Goal: Task Accomplishment & Management: Complete application form

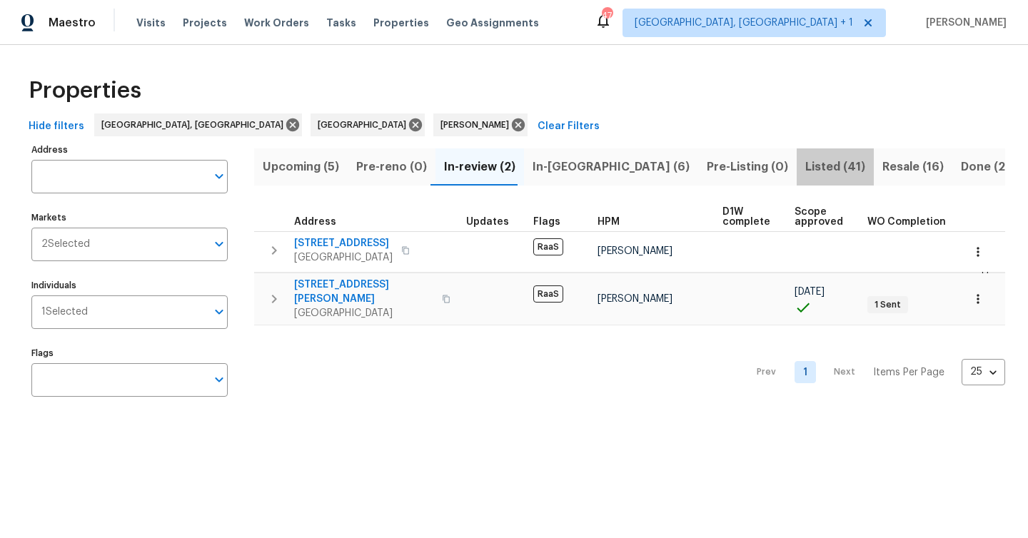
click at [806, 167] on span "Listed (41)" at bounding box center [836, 167] width 60 height 20
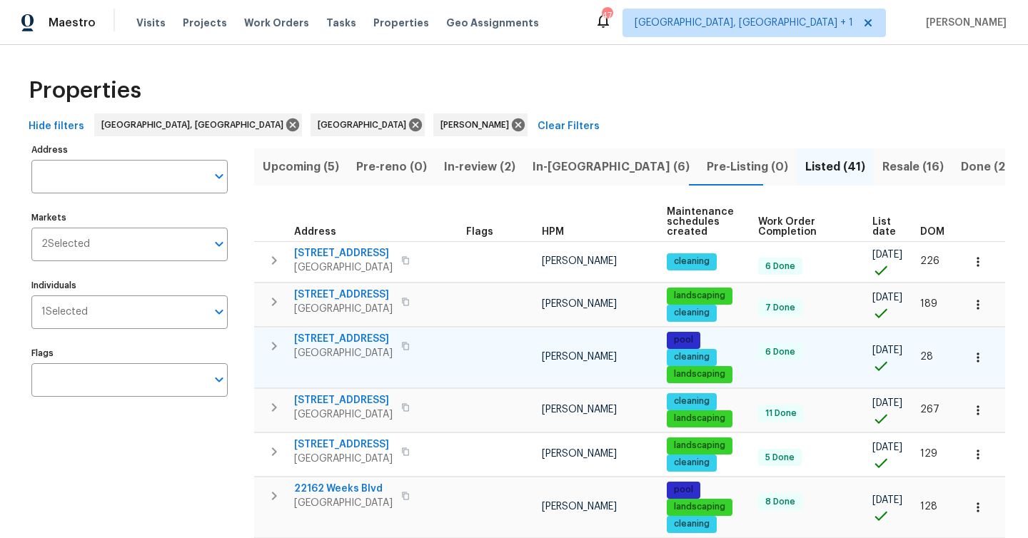
click at [344, 342] on span "9279 Gerona St" at bounding box center [343, 339] width 99 height 14
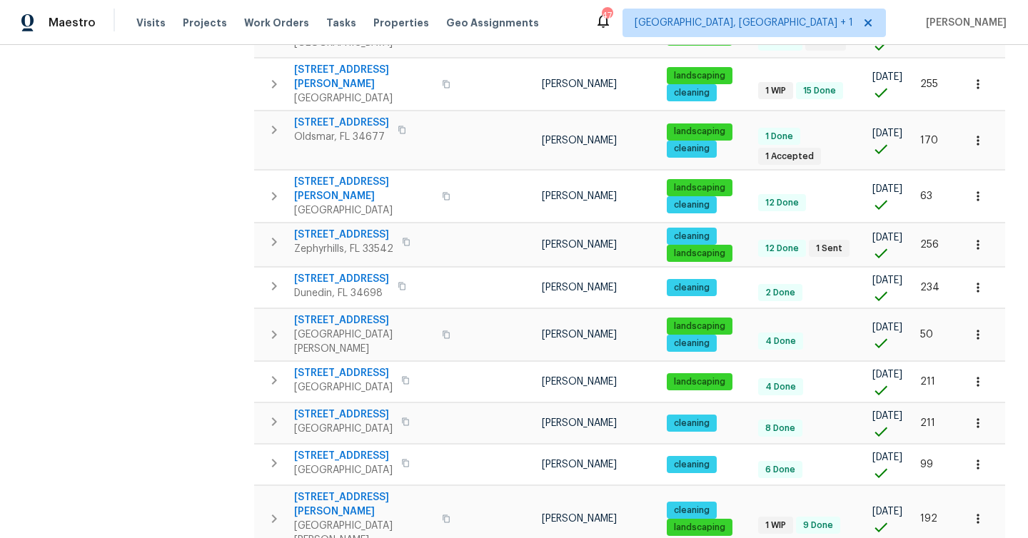
scroll to position [793, 0]
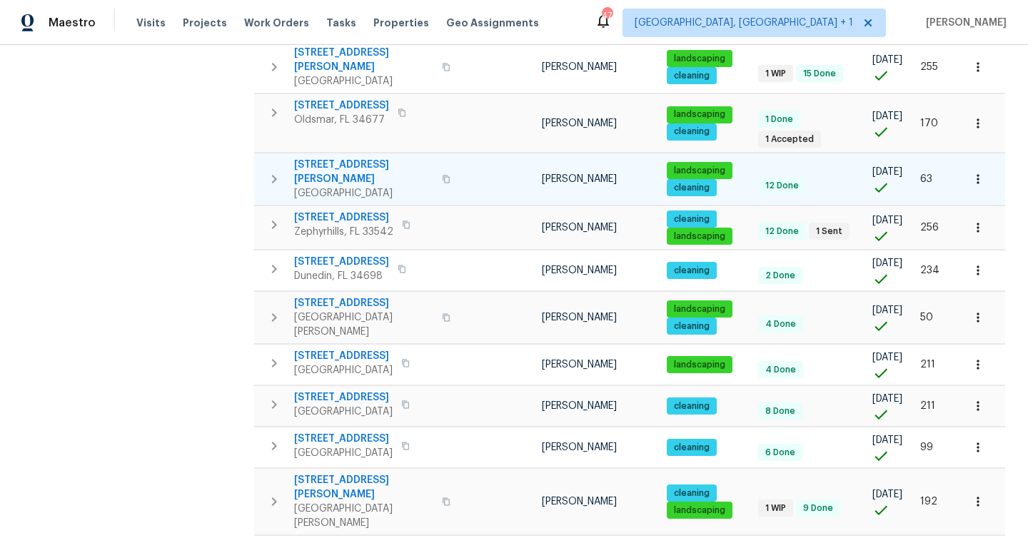
click at [359, 158] on span "13635 Frances Ave" at bounding box center [363, 172] width 139 height 29
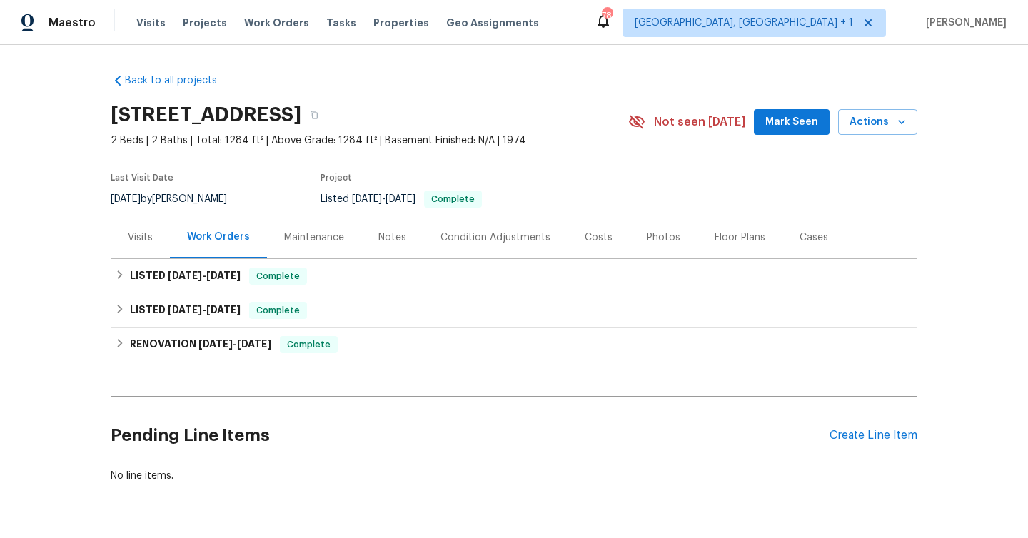
click at [659, 244] on div "Photos" at bounding box center [664, 238] width 34 height 14
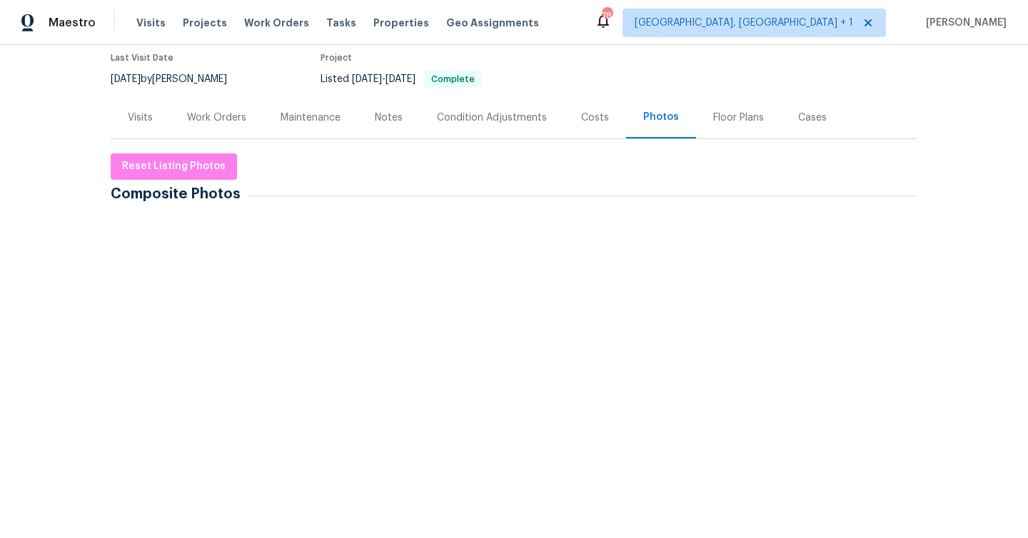
scroll to position [213, 0]
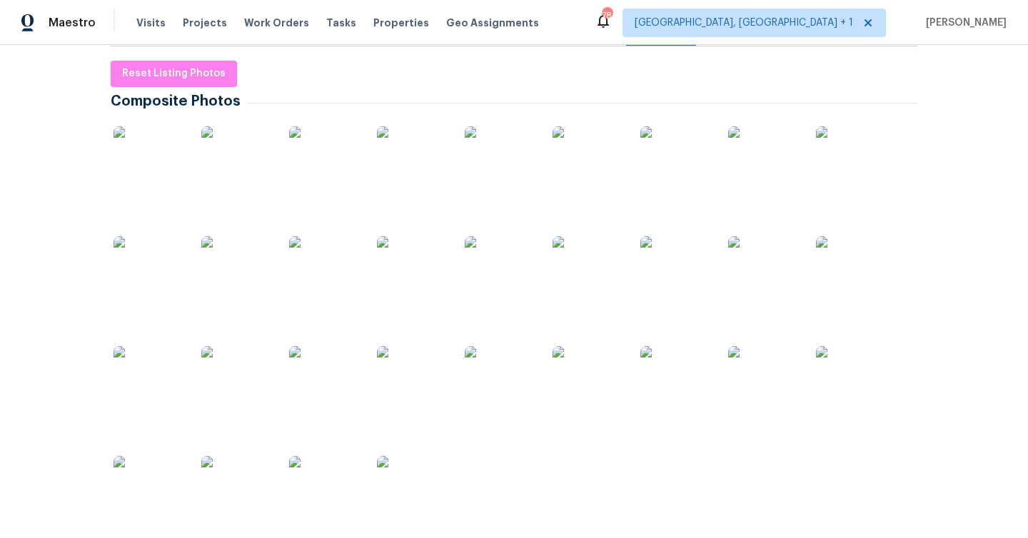
click at [306, 183] on img at bounding box center [324, 161] width 71 height 71
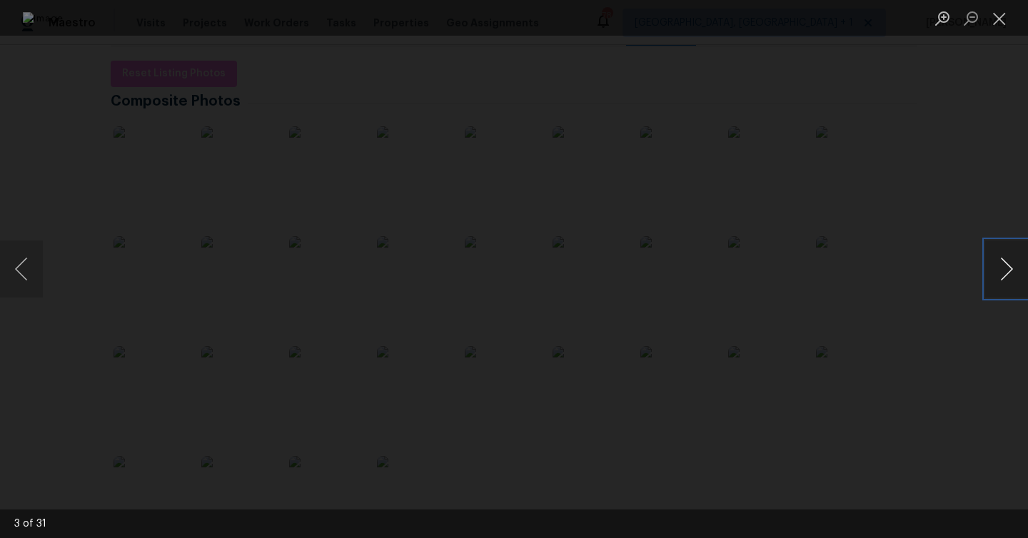
click at [1015, 272] on button "Next image" at bounding box center [1007, 269] width 43 height 57
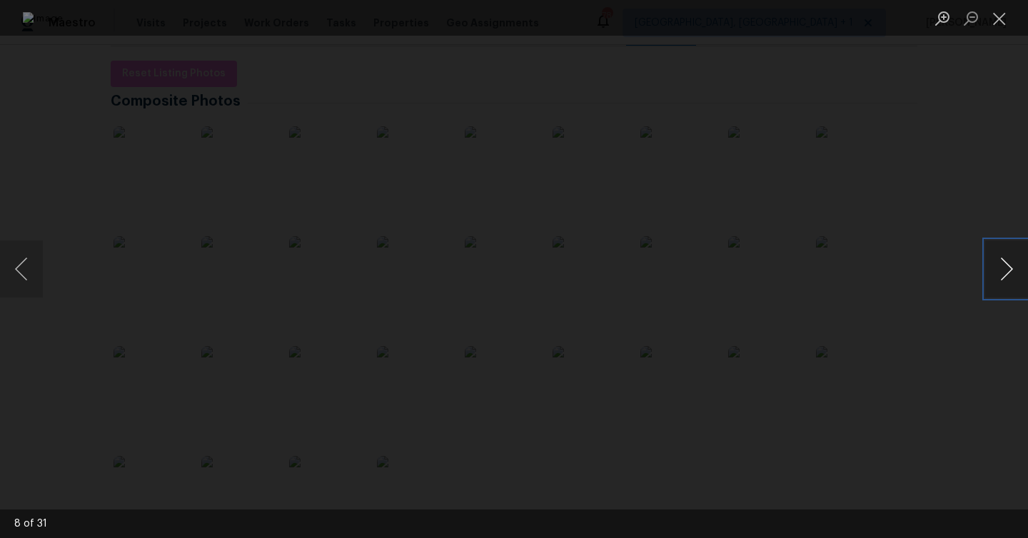
click at [1015, 272] on button "Next image" at bounding box center [1007, 269] width 43 height 57
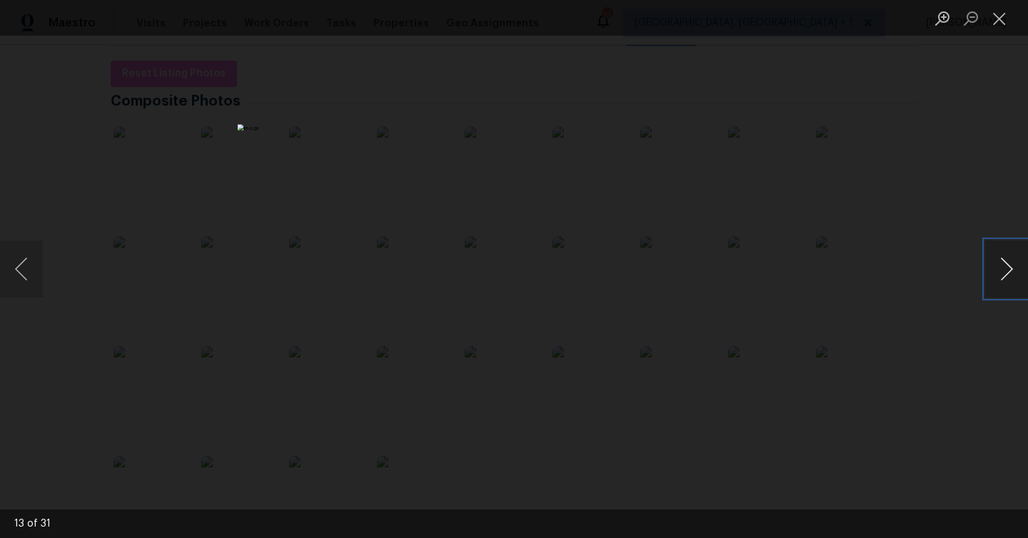
click at [1015, 272] on button "Next image" at bounding box center [1007, 269] width 43 height 57
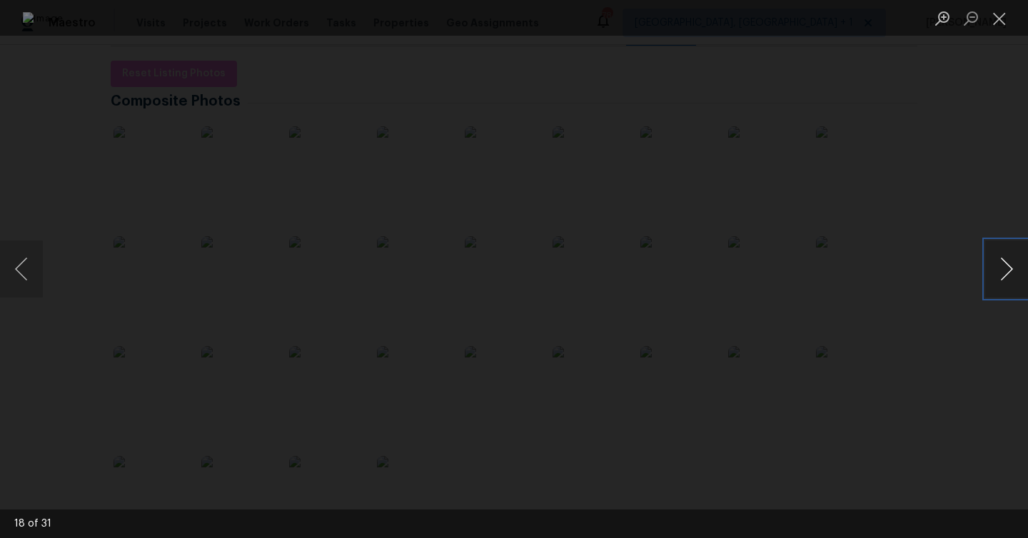
click at [1015, 272] on button "Next image" at bounding box center [1007, 269] width 43 height 57
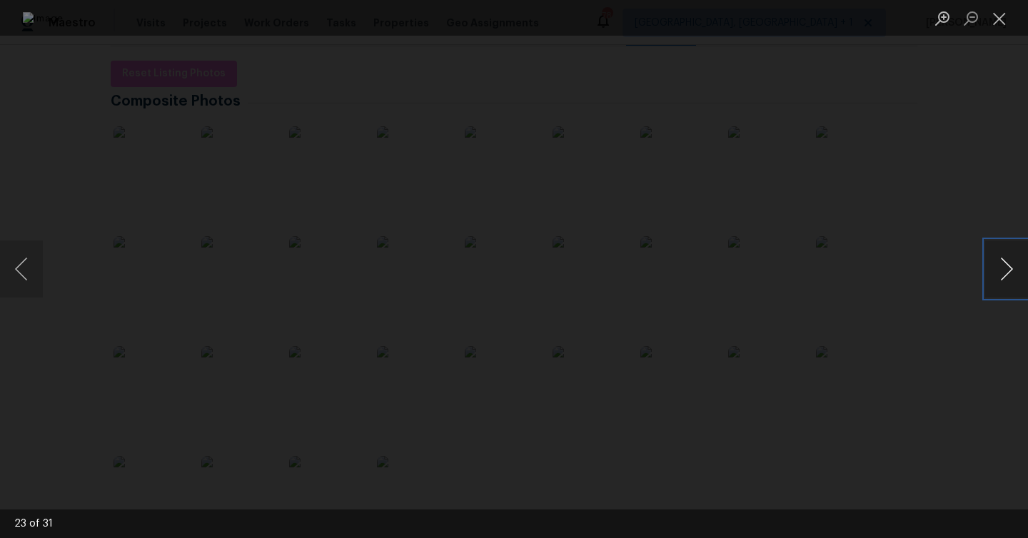
click at [1015, 272] on button "Next image" at bounding box center [1007, 269] width 43 height 57
click at [994, 18] on button "Close lightbox" at bounding box center [1000, 18] width 29 height 25
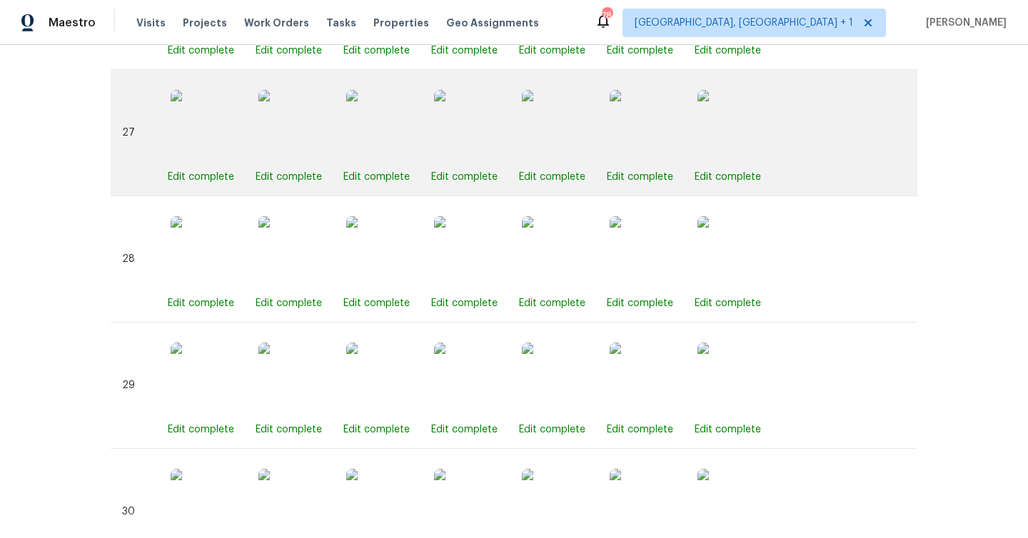
scroll to position [4262, 0]
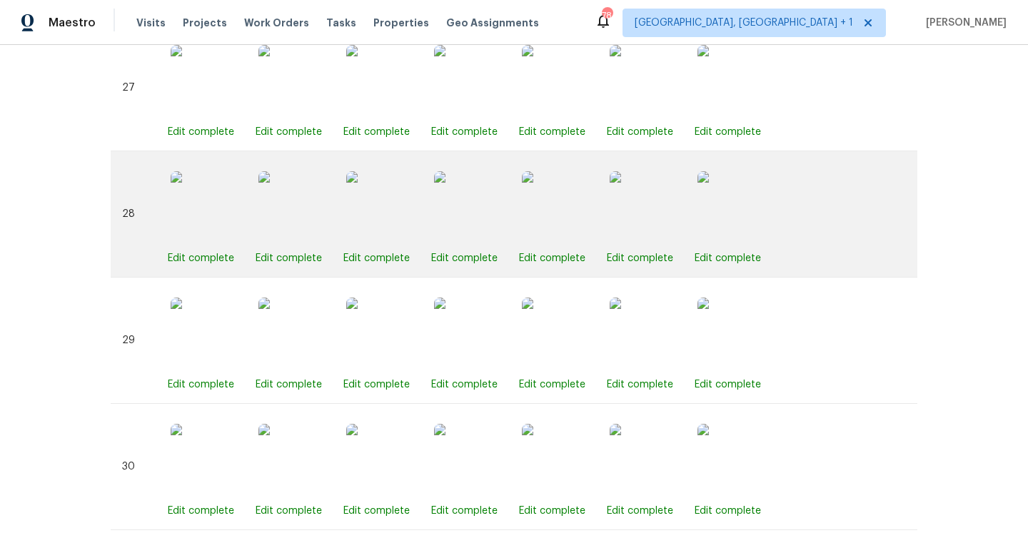
click at [283, 219] on img at bounding box center [294, 206] width 71 height 71
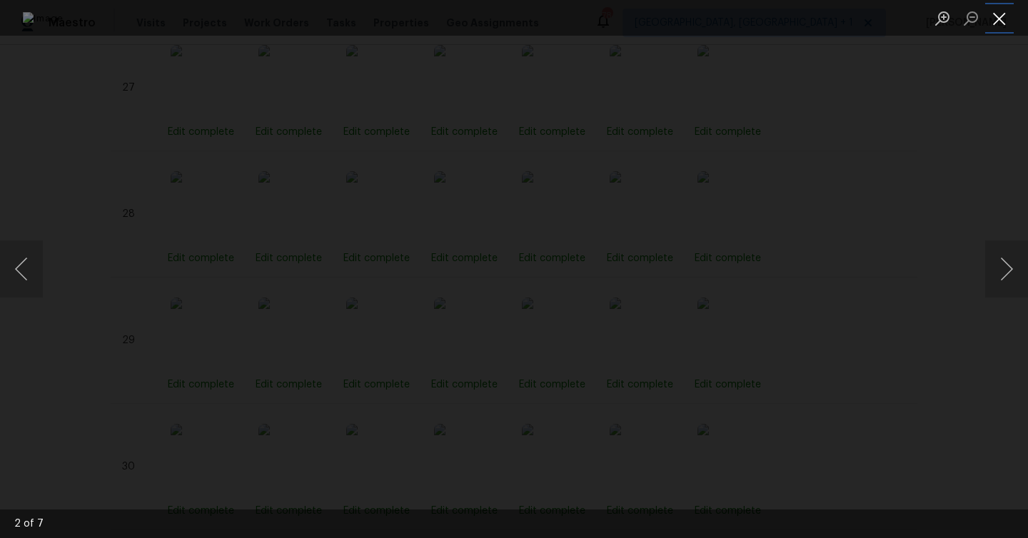
click at [1001, 24] on button "Close lightbox" at bounding box center [1000, 18] width 29 height 25
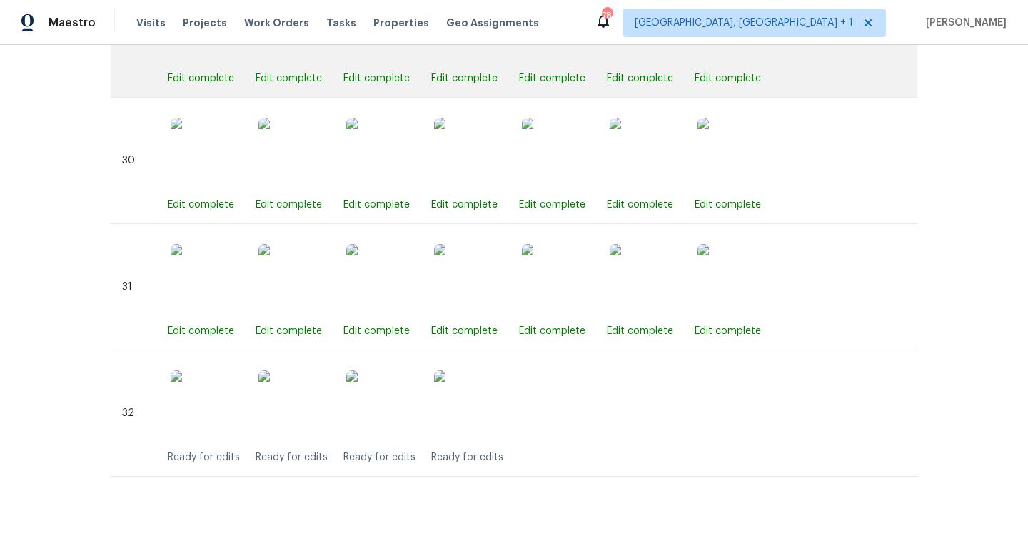
scroll to position [4570, 0]
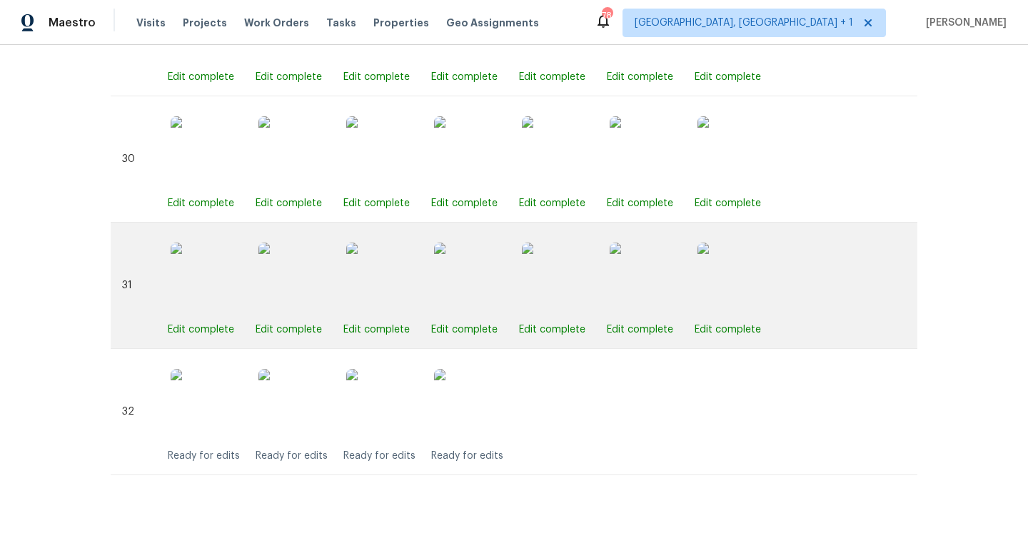
click at [227, 286] on img at bounding box center [206, 278] width 71 height 71
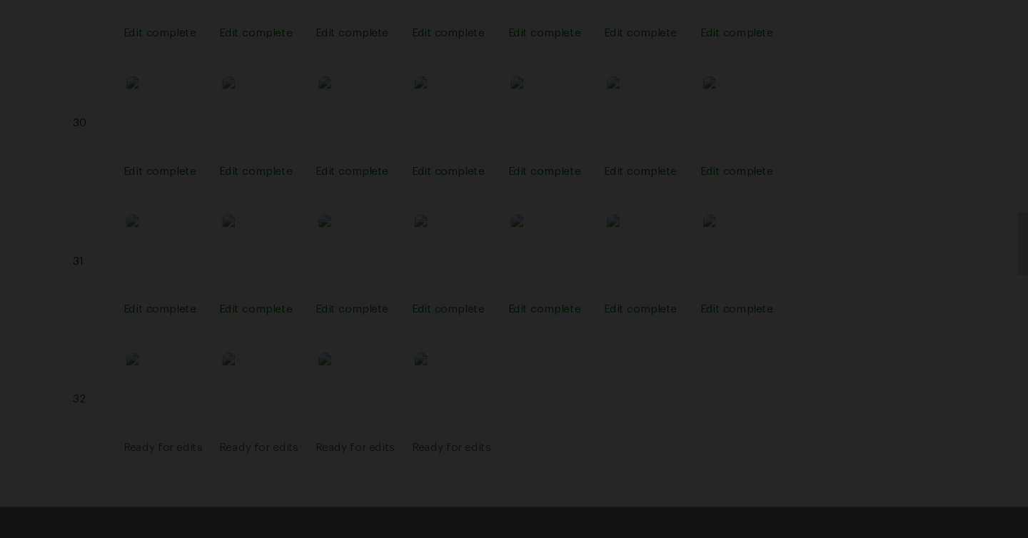
scroll to position [0, 0]
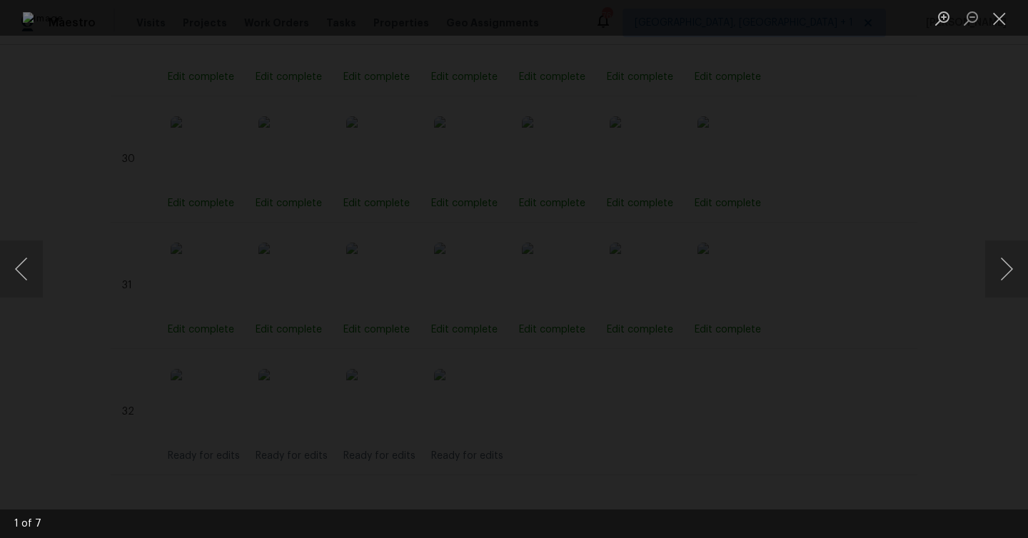
click at [892, 128] on div "Lightbox" at bounding box center [514, 269] width 1028 height 538
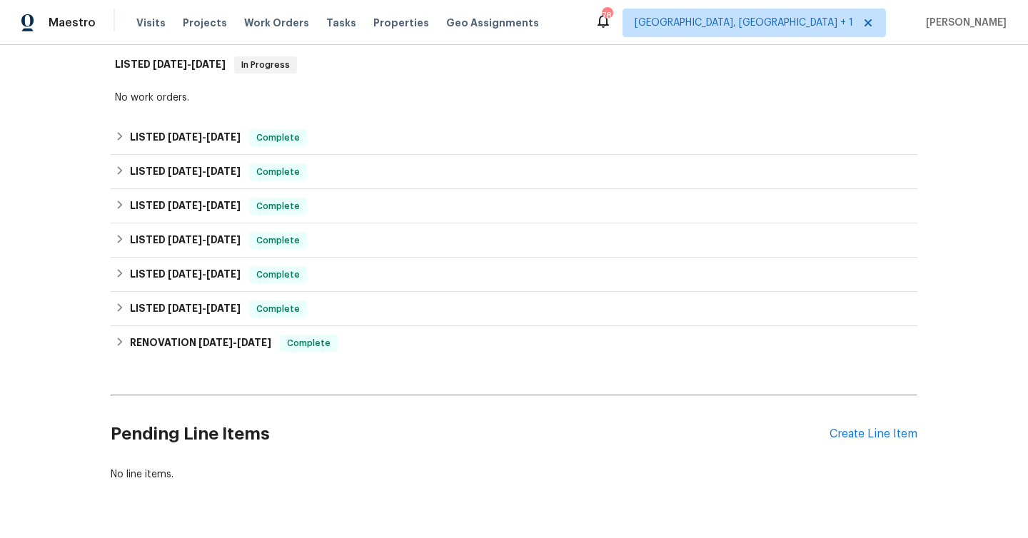
scroll to position [269, 0]
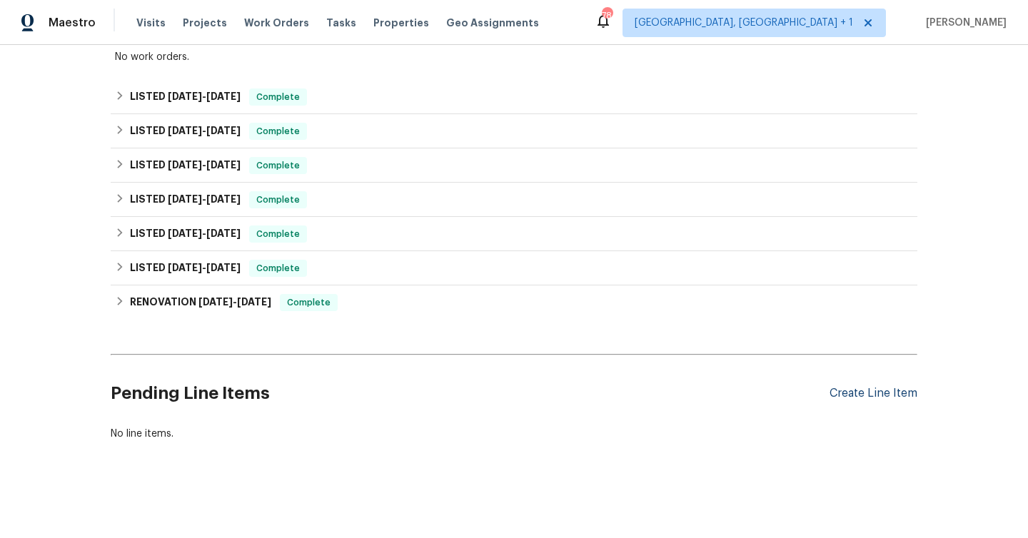
click at [890, 393] on div "Create Line Item" at bounding box center [874, 394] width 88 height 14
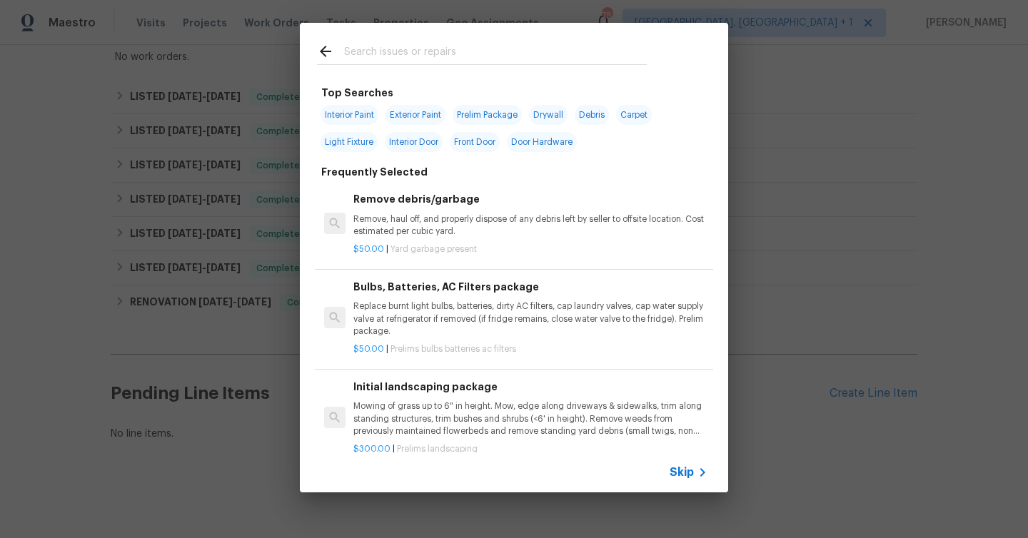
click at [445, 54] on input "text" at bounding box center [495, 53] width 303 height 21
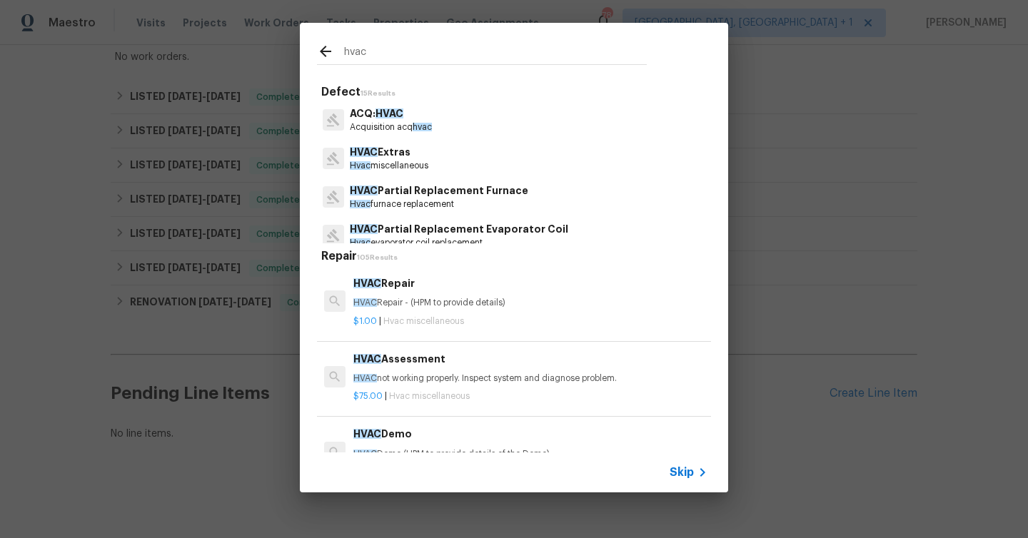
type input "hvac"
click at [410, 301] on p "HVAC Repair - (HPM to provide details)" at bounding box center [531, 303] width 354 height 12
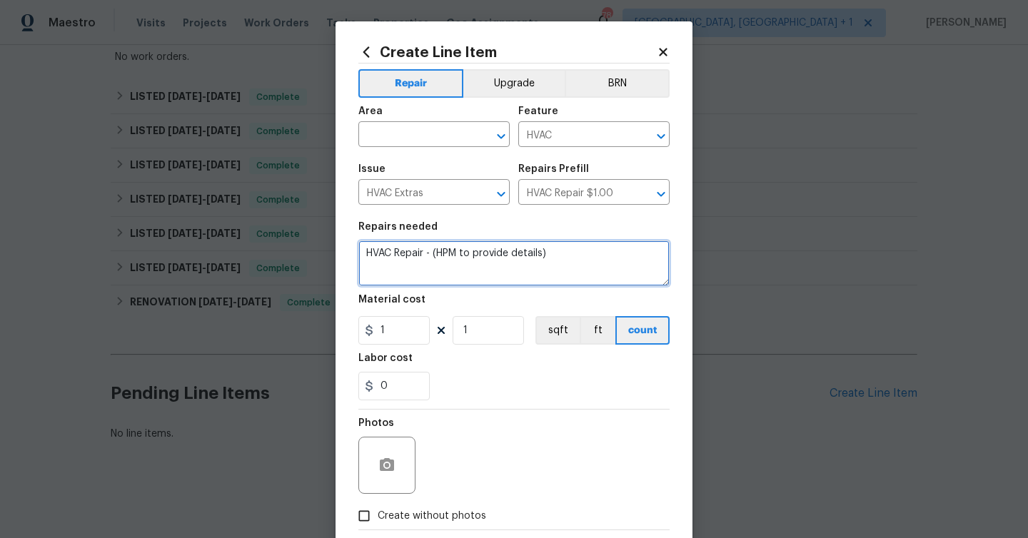
click at [441, 251] on textarea "HVAC Repair - (HPM to provide details)" at bounding box center [514, 264] width 311 height 46
click at [438, 251] on textarea "HVAC Repair - (HPM to provide details)" at bounding box center [514, 264] width 311 height 46
click at [440, 128] on input "text" at bounding box center [414, 136] width 111 height 22
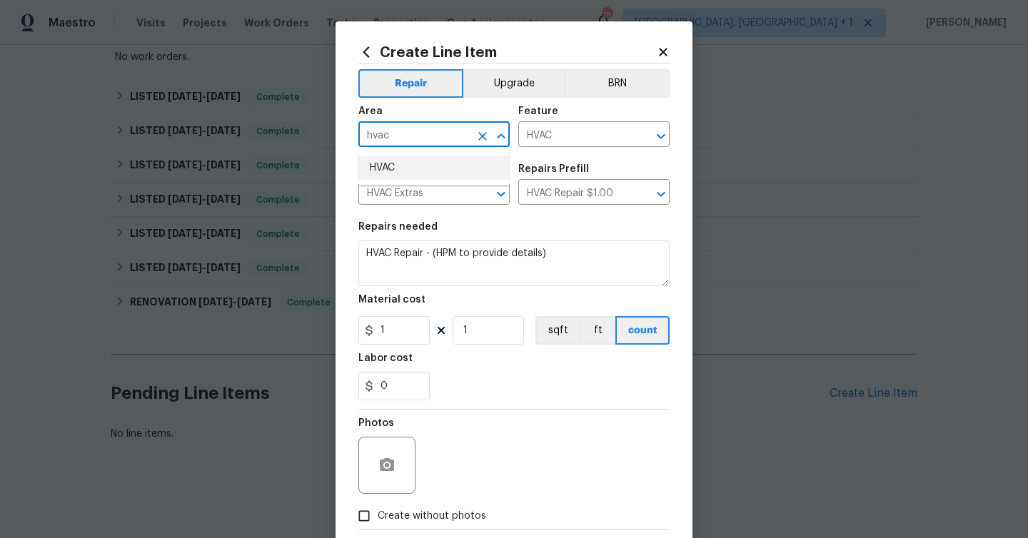
click at [412, 169] on li "HVAC" at bounding box center [434, 168] width 151 height 24
type input "HVAC"
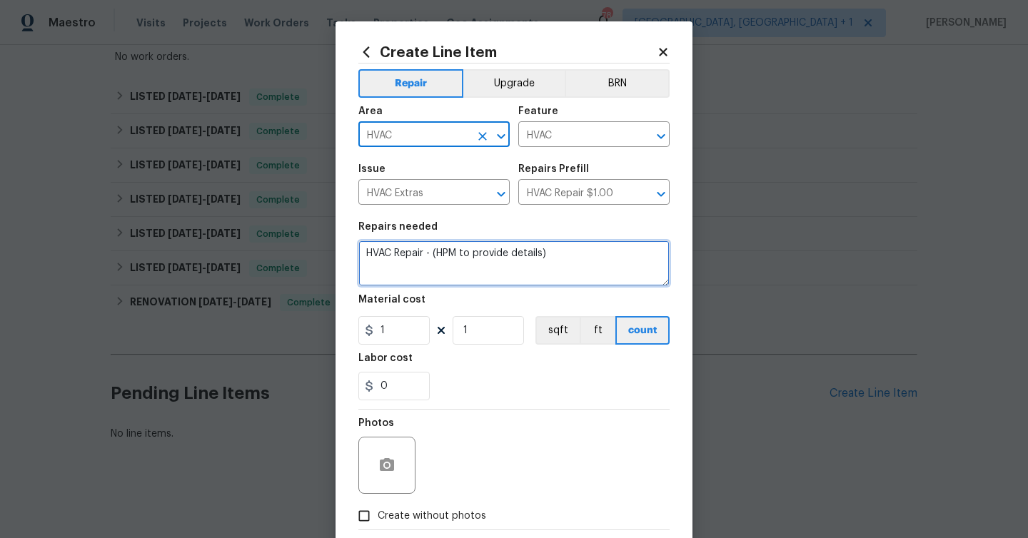
click at [398, 257] on textarea "HVAC Repair - (HPM to provide details)" at bounding box center [514, 264] width 311 height 46
type textarea "Check HVAC for freezing up. Repair walls"
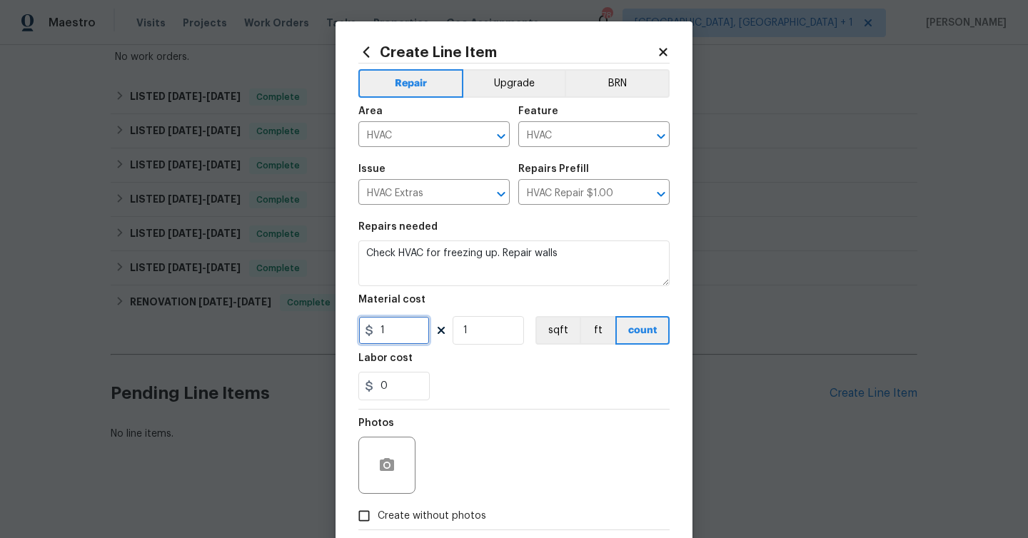
click at [421, 319] on input "1" at bounding box center [394, 330] width 71 height 29
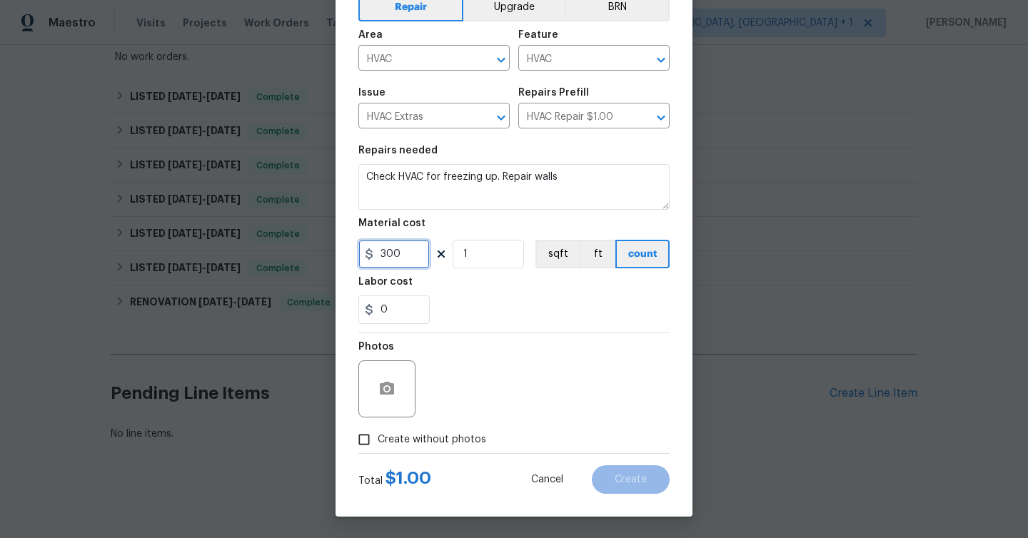
type input "300"
click at [391, 434] on div "Photos Create without photos" at bounding box center [514, 394] width 311 height 120
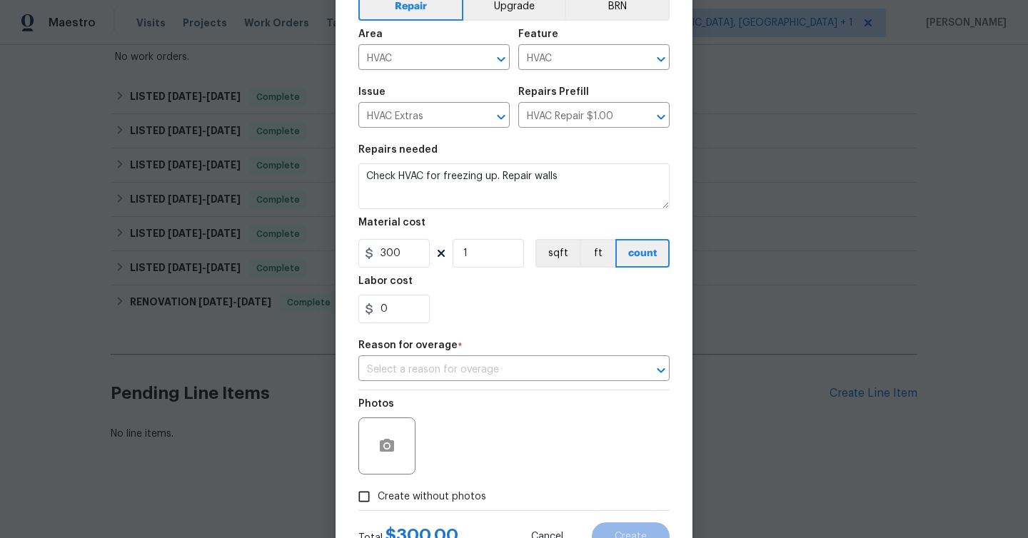
click at [421, 498] on span "Create without photos" at bounding box center [432, 497] width 109 height 15
click at [378, 498] on input "Create without photos" at bounding box center [364, 496] width 27 height 27
checkbox input "true"
click at [447, 373] on input "text" at bounding box center [494, 370] width 271 height 22
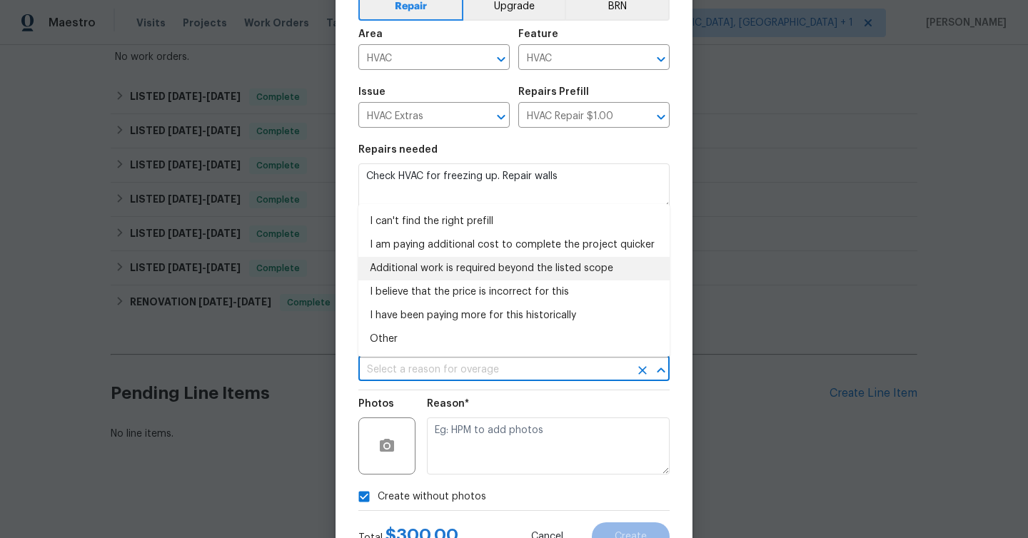
click at [463, 271] on li "Additional work is required beyond the listed scope" at bounding box center [514, 269] width 311 height 24
type input "Additional work is required beyond the listed scope"
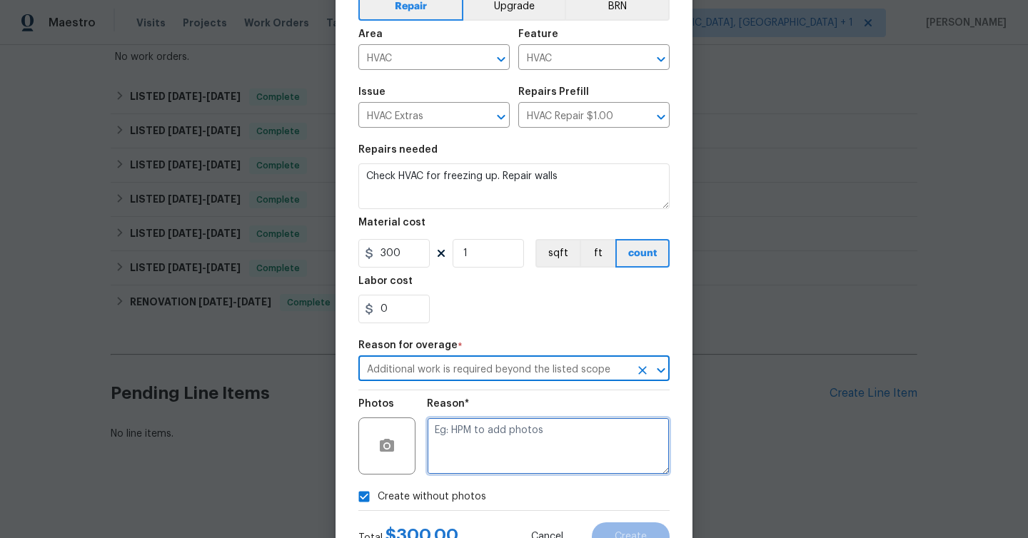
click at [478, 431] on textarea at bounding box center [548, 446] width 243 height 57
type textarea "U"
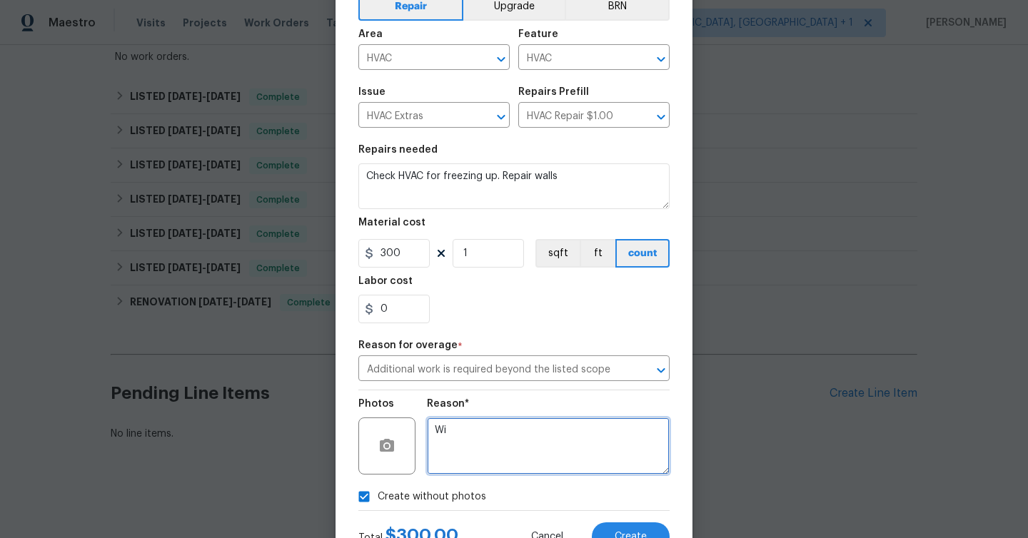
type textarea "W"
type textarea "O"
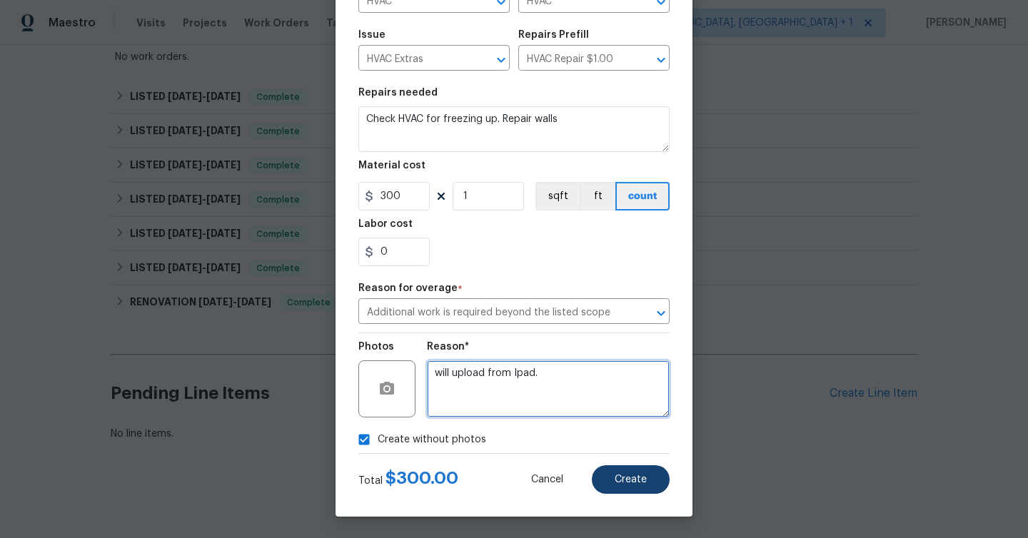
type textarea "will upload from Ipad."
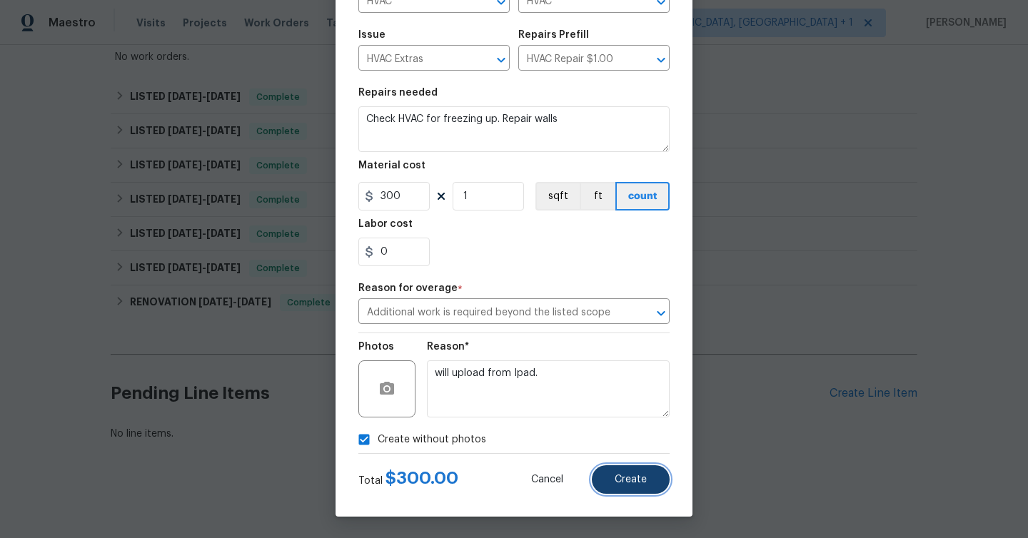
click at [635, 478] on span "Create" at bounding box center [631, 480] width 32 height 11
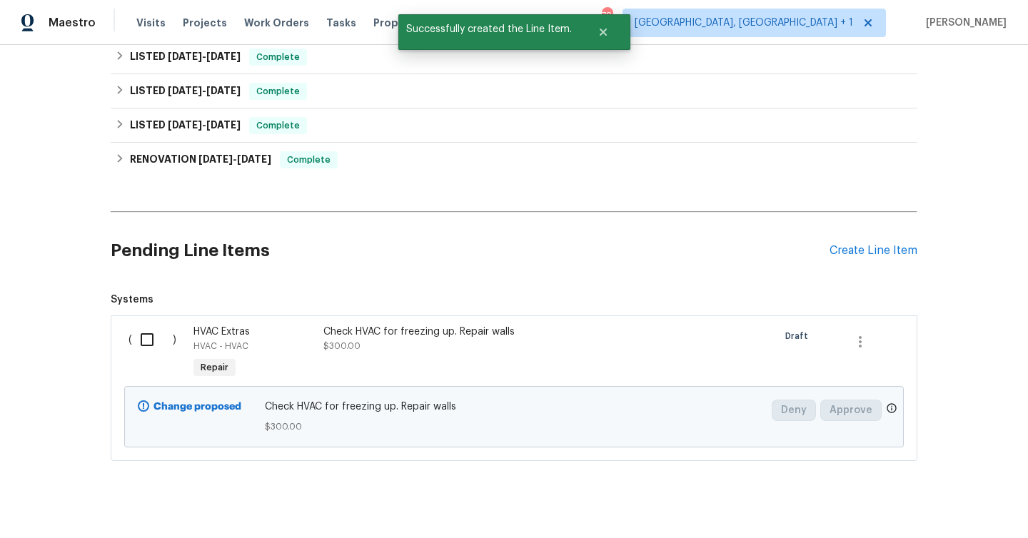
scroll to position [432, 0]
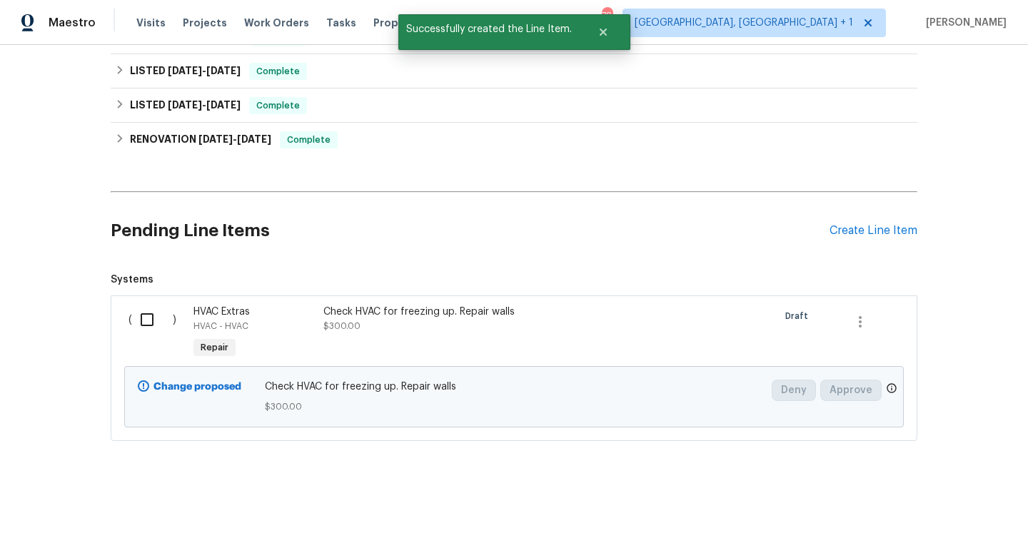
click at [152, 322] on input "checkbox" at bounding box center [152, 320] width 41 height 30
checkbox input "true"
click at [953, 506] on span "Create Work Order" at bounding box center [946, 503] width 95 height 18
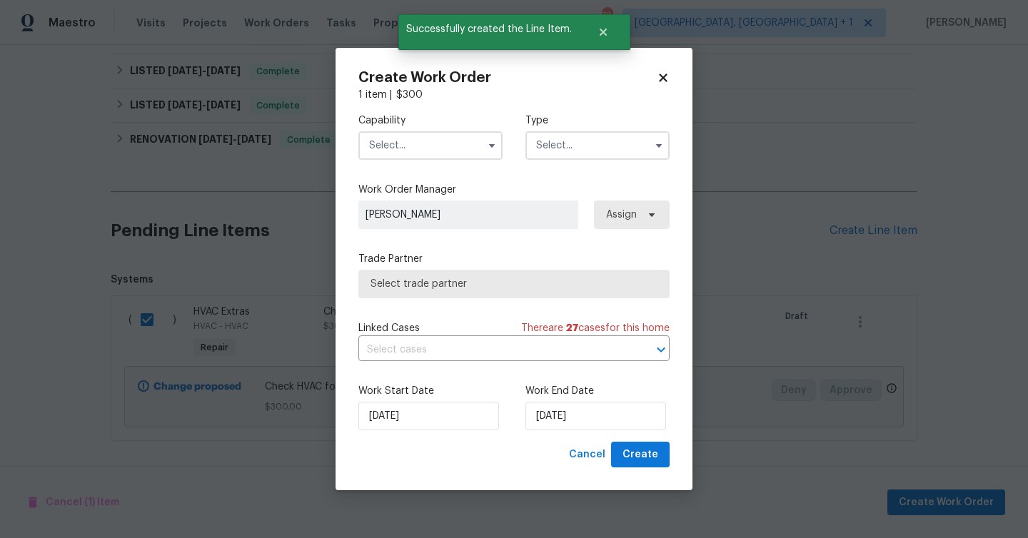
click at [433, 151] on input "text" at bounding box center [431, 145] width 144 height 29
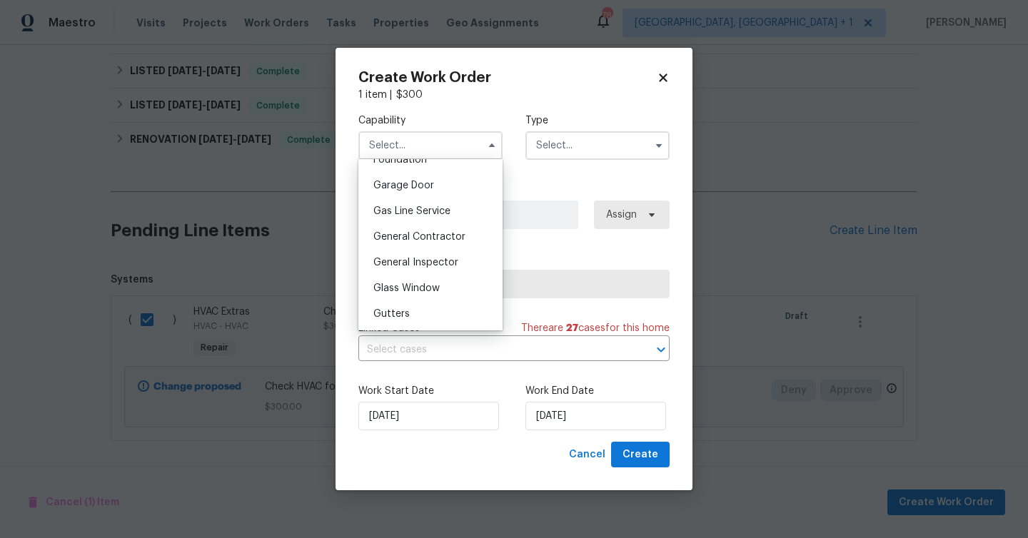
scroll to position [609, 0]
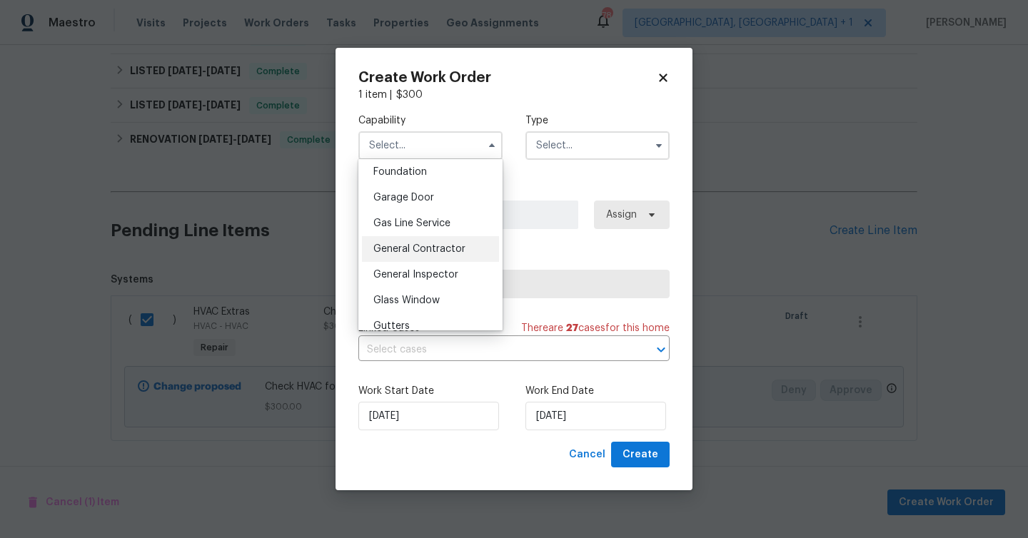
click at [456, 248] on span "General Contractor" at bounding box center [419, 249] width 92 height 10
type input "General Contractor"
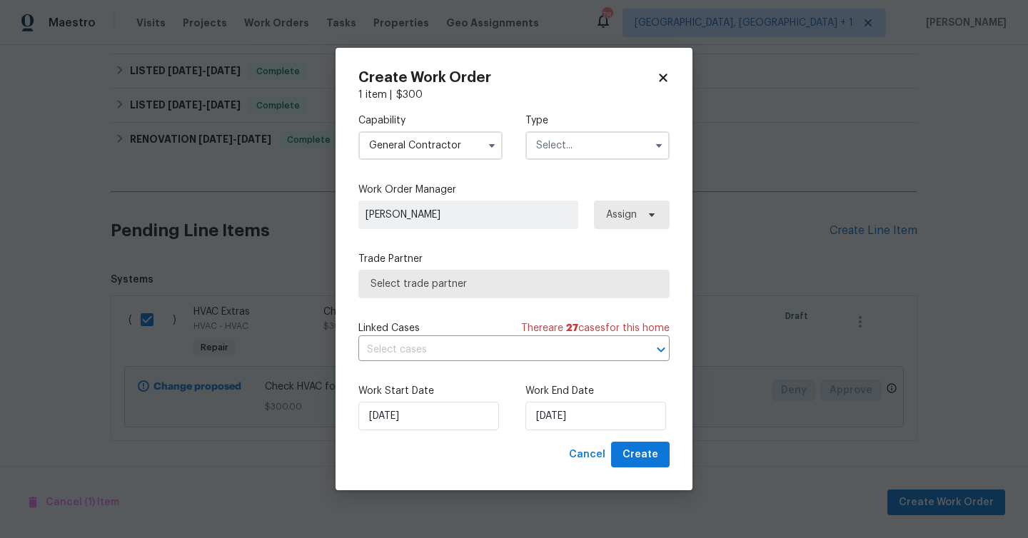
click at [581, 142] on input "text" at bounding box center [598, 145] width 144 height 29
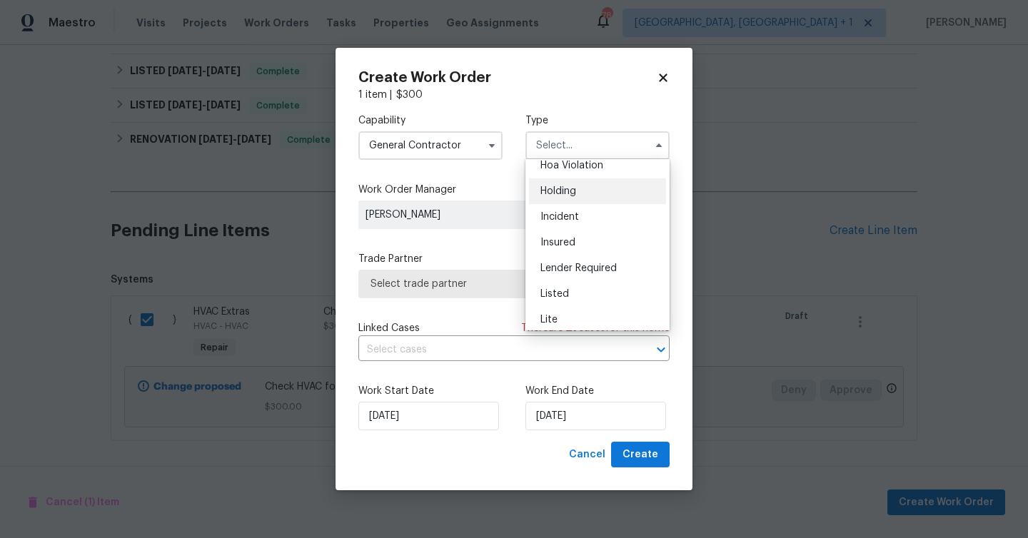
scroll to position [80, 0]
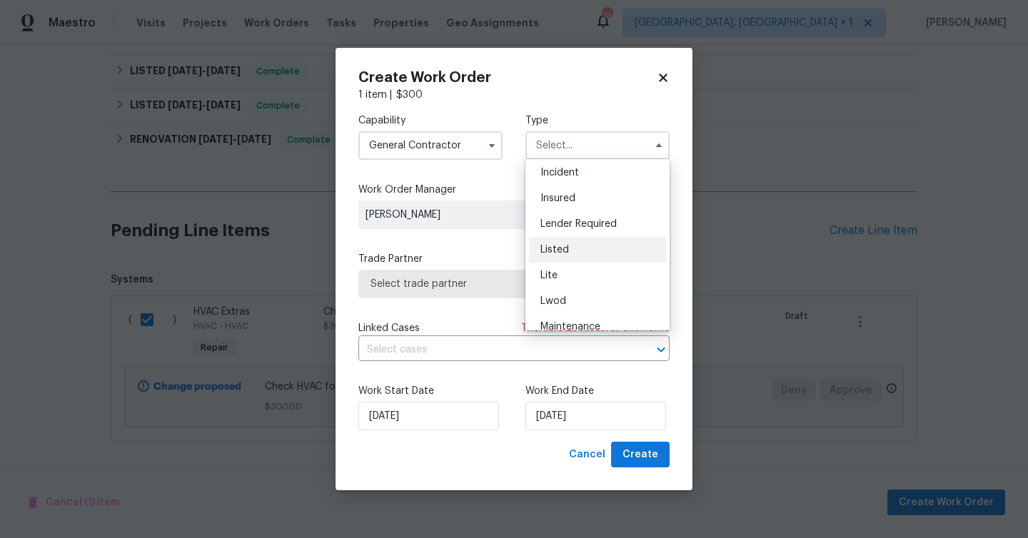
click at [575, 240] on div "Listed" at bounding box center [597, 250] width 137 height 26
type input "Listed"
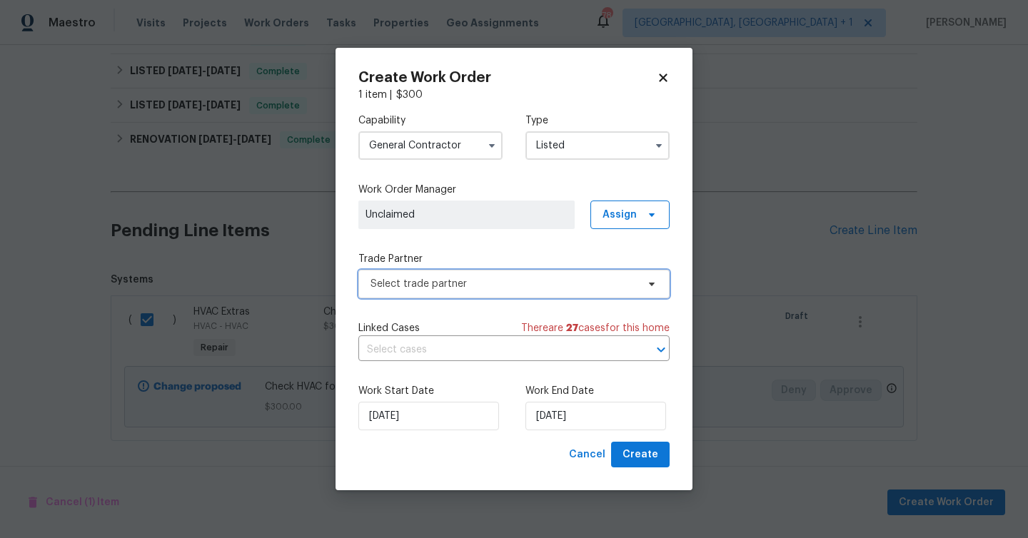
click at [539, 286] on span "Select trade partner" at bounding box center [504, 284] width 266 height 14
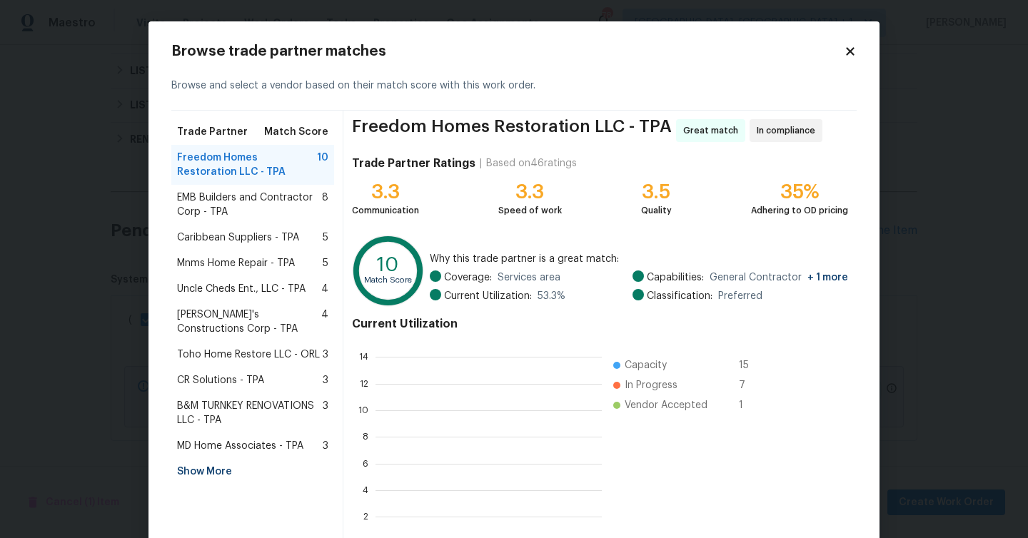
scroll to position [200, 226]
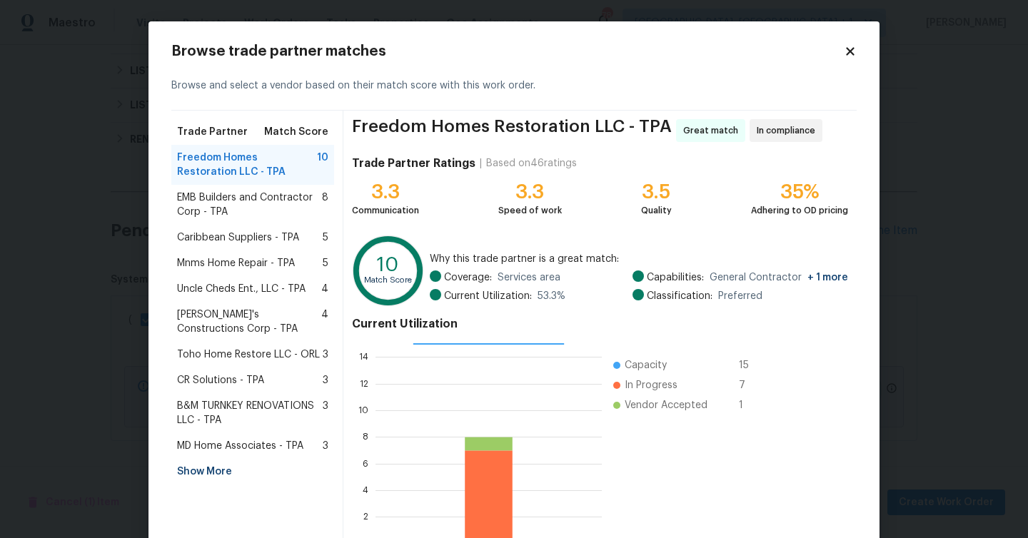
click at [214, 469] on div "Show More" at bounding box center [252, 472] width 163 height 26
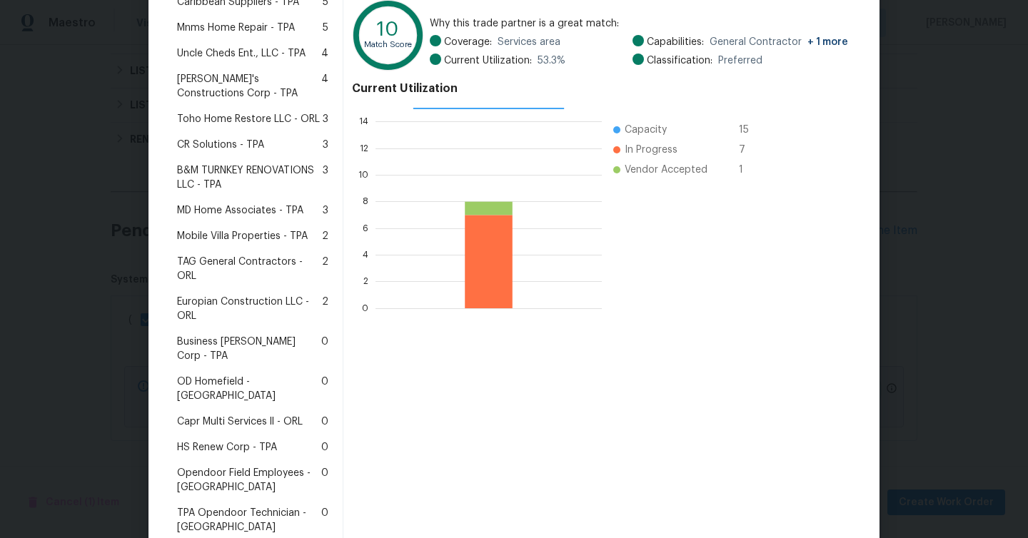
scroll to position [249, 0]
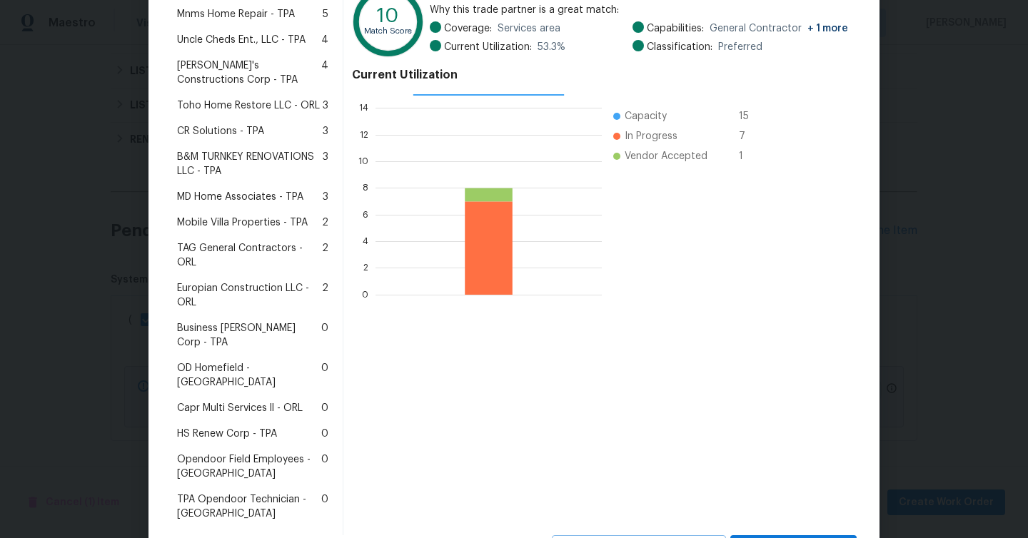
click at [281, 229] on span "Mobile Villa Properties - TPA" at bounding box center [242, 223] width 131 height 14
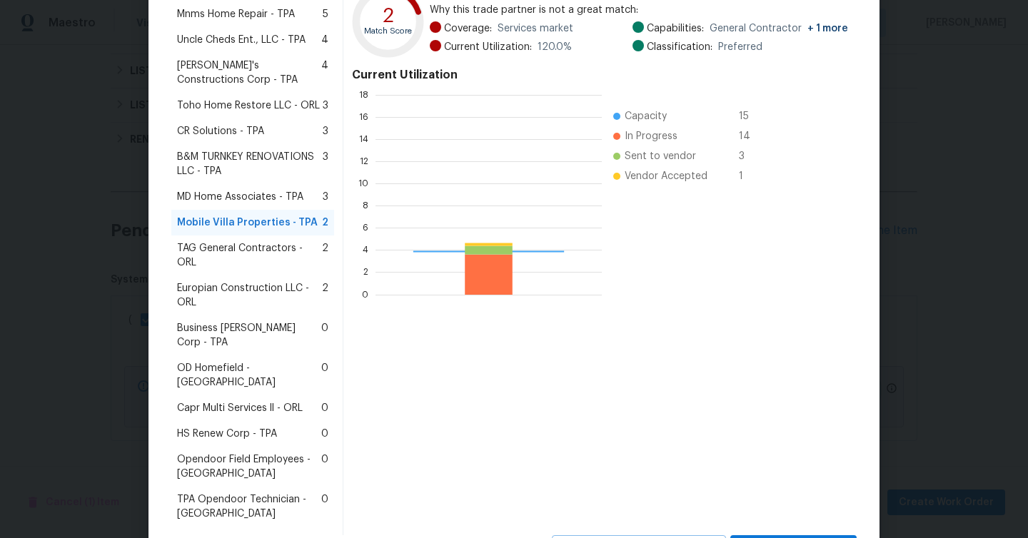
scroll to position [200, 226]
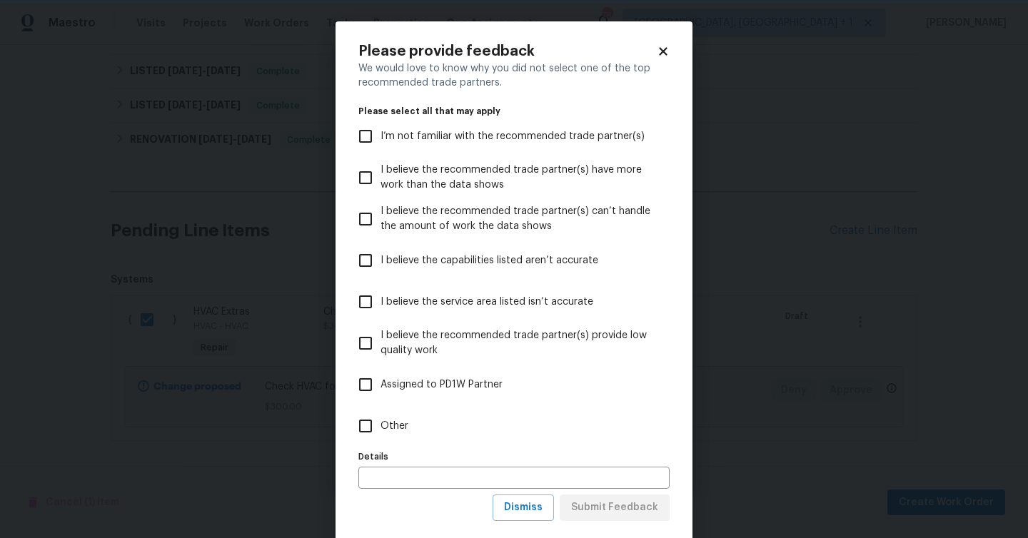
scroll to position [0, 0]
click at [392, 423] on span "Other" at bounding box center [395, 426] width 28 height 15
click at [381, 423] on input "Other" at bounding box center [366, 426] width 30 height 30
checkbox input "true"
click at [632, 515] on span "Submit Feedback" at bounding box center [614, 508] width 87 height 18
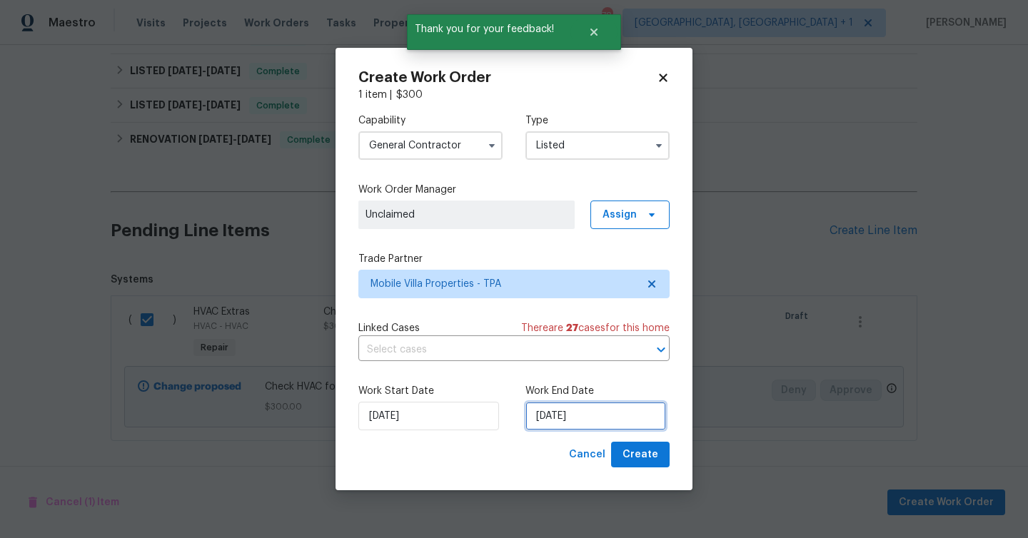
click at [579, 429] on input "[DATE]" at bounding box center [596, 416] width 141 height 29
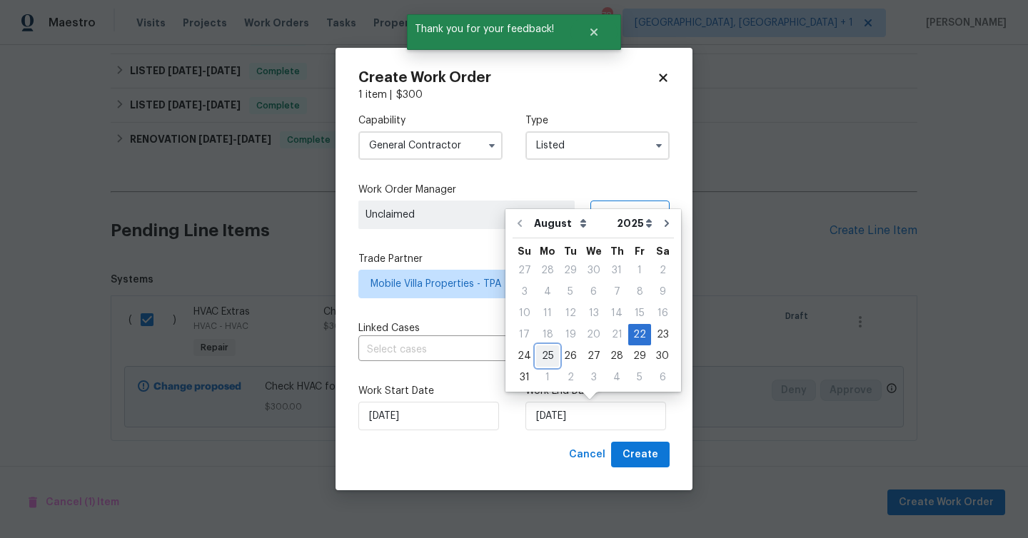
click at [546, 356] on div "25" at bounding box center [547, 356] width 23 height 20
type input "[DATE]"
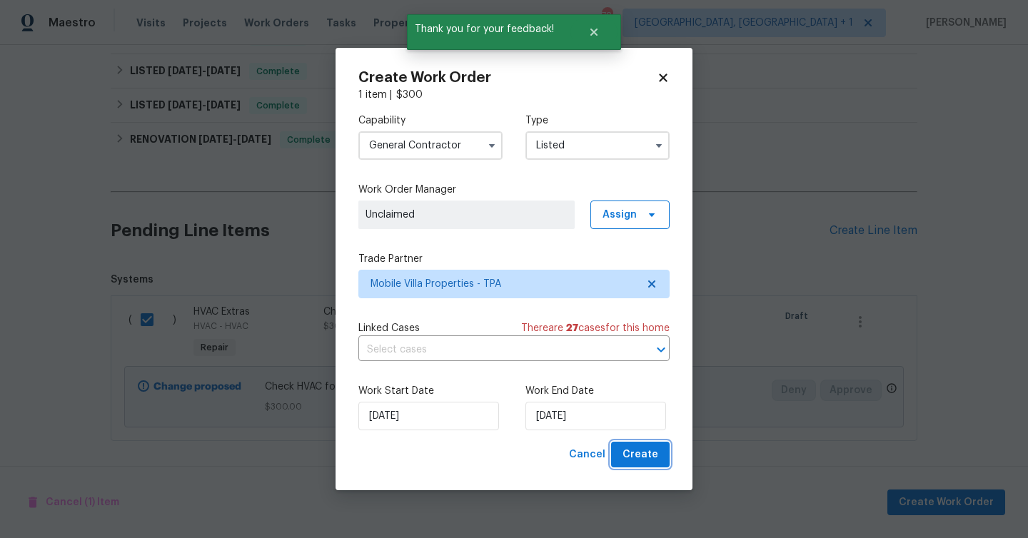
click at [650, 460] on span "Create" at bounding box center [641, 455] width 36 height 18
checkbox input "false"
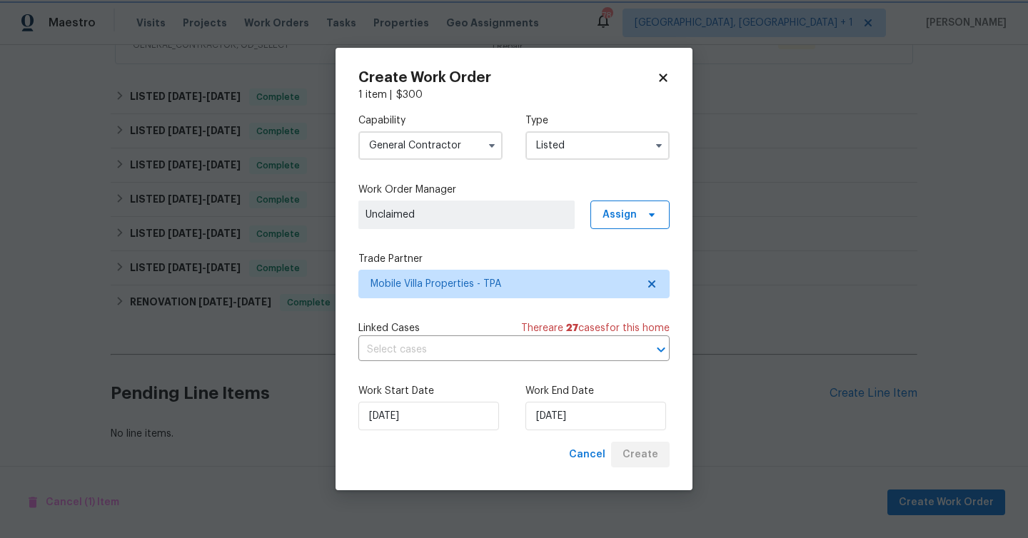
scroll to position [307, 0]
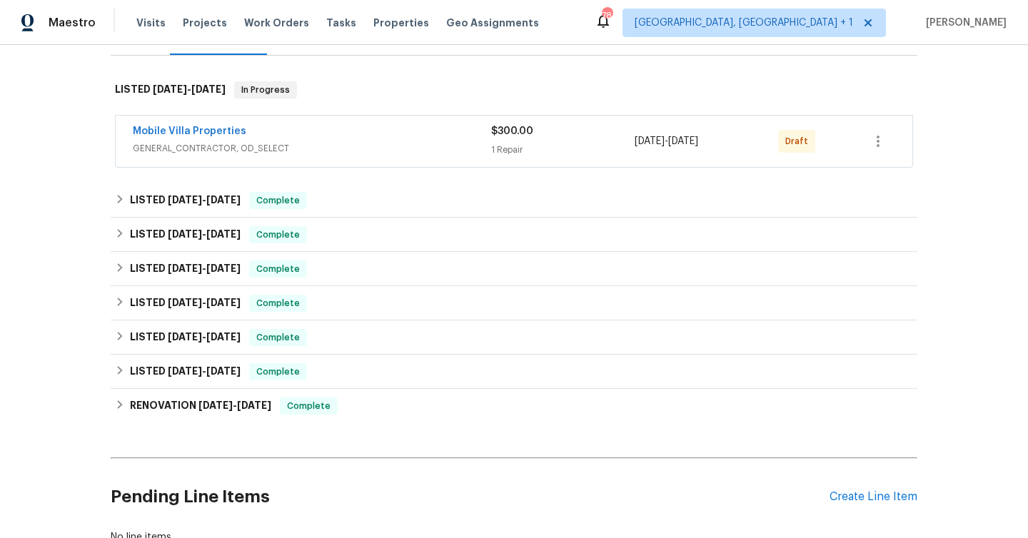
scroll to position [240, 0]
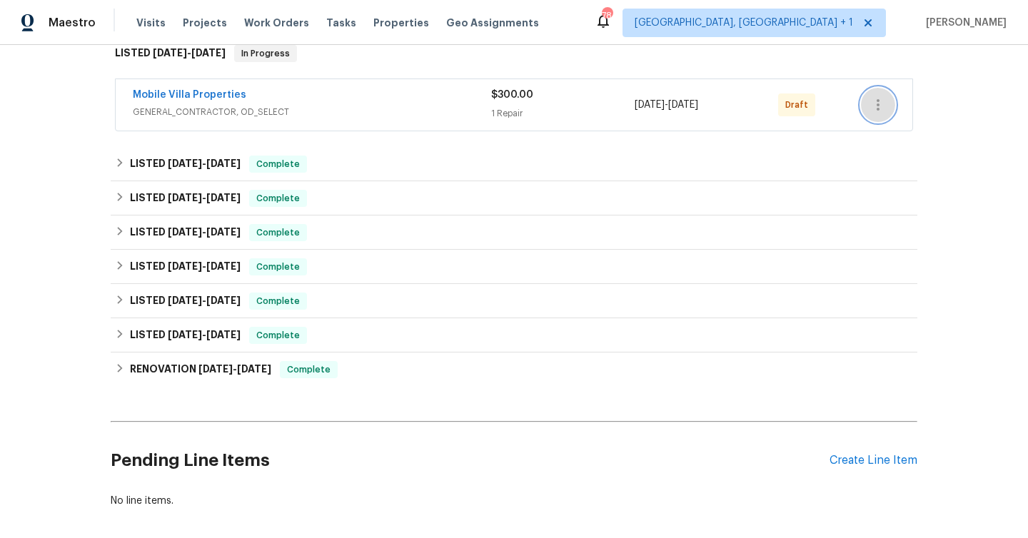
click at [882, 98] on icon "button" at bounding box center [878, 104] width 17 height 17
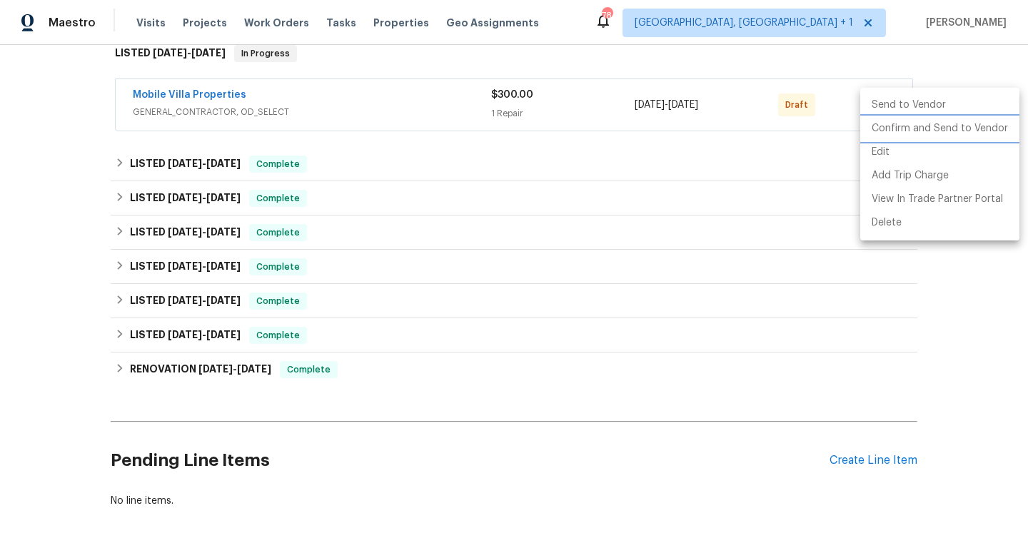
click at [899, 128] on li "Confirm and Send to Vendor" at bounding box center [940, 129] width 159 height 24
